Goal: Task Accomplishment & Management: Manage account settings

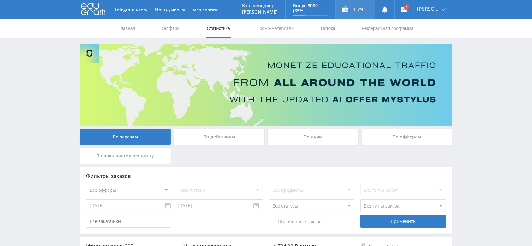
click at [368, 7] on div "1 794,00 ₽" at bounding box center [355, 9] width 39 height 19
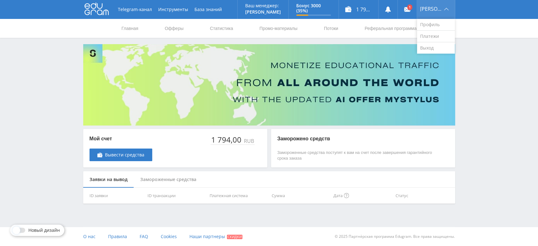
click at [437, 10] on div "[PERSON_NAME]" at bounding box center [436, 9] width 38 height 19
click at [437, 43] on link "Выход" at bounding box center [436, 47] width 38 height 11
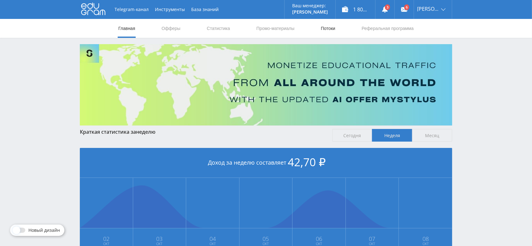
click at [329, 29] on link "Потоки" at bounding box center [328, 28] width 16 height 19
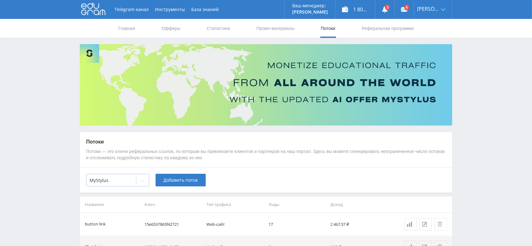
click at [144, 180] on icon at bounding box center [142, 180] width 5 height 5
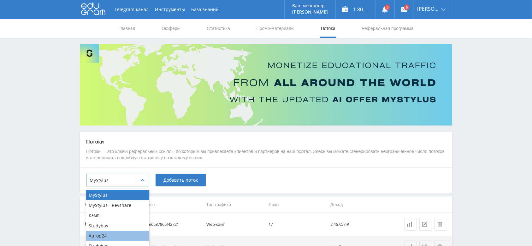
click at [116, 233] on div "Автор24" at bounding box center [117, 236] width 63 height 10
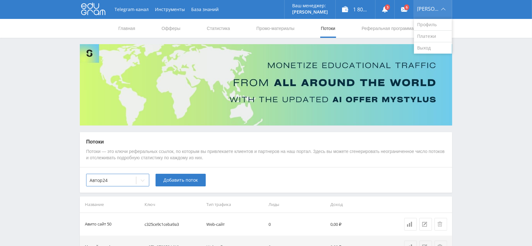
click at [440, 6] on div "[PERSON_NAME]" at bounding box center [433, 9] width 38 height 19
click at [435, 44] on link "Выход" at bounding box center [433, 47] width 38 height 11
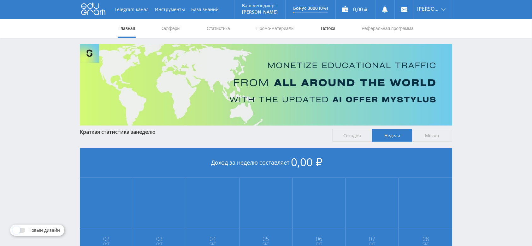
click at [326, 26] on link "Потоки" at bounding box center [328, 28] width 16 height 19
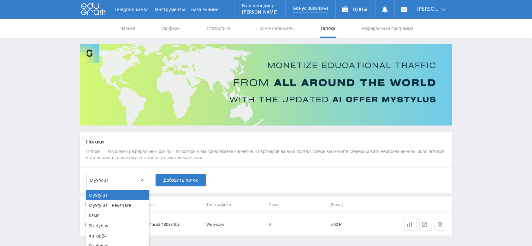
click at [143, 181] on icon at bounding box center [142, 180] width 5 height 5
click at [125, 238] on div "Автор24" at bounding box center [117, 236] width 63 height 10
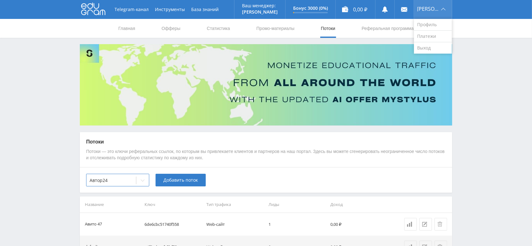
click at [430, 10] on span "Александр" at bounding box center [428, 8] width 22 height 5
click at [437, 47] on link "Выход" at bounding box center [433, 47] width 38 height 11
